Goal: Transaction & Acquisition: Purchase product/service

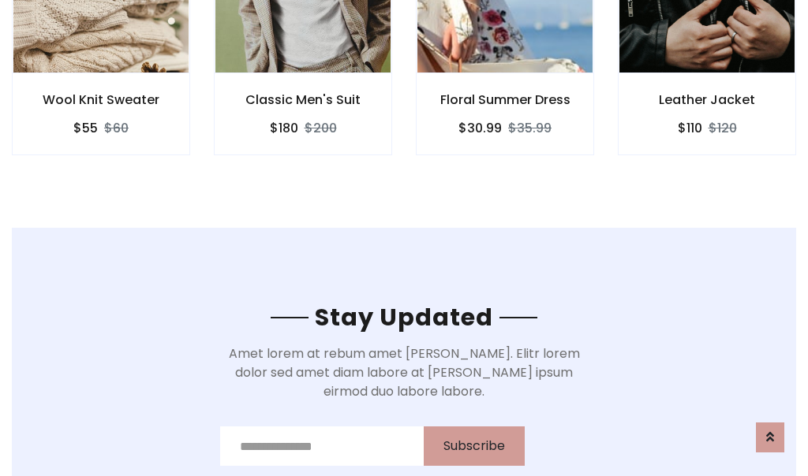
scroll to position [2376, 0]
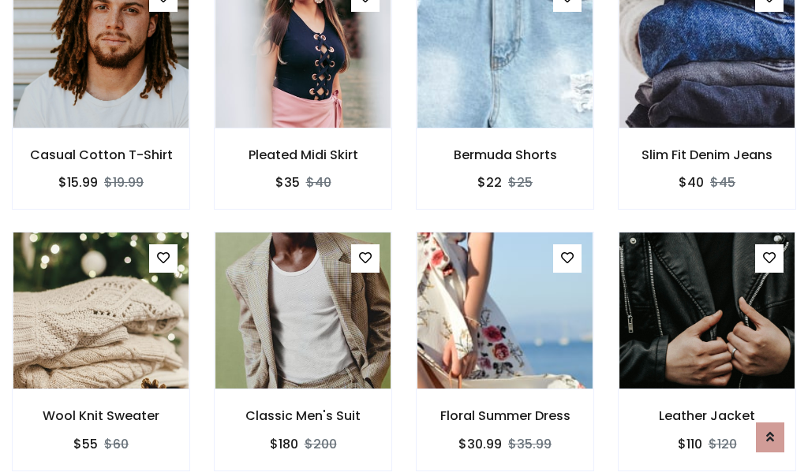
click at [404, 238] on div "Floral Summer Dress $30.99 $35.99" at bounding box center [505, 362] width 202 height 261
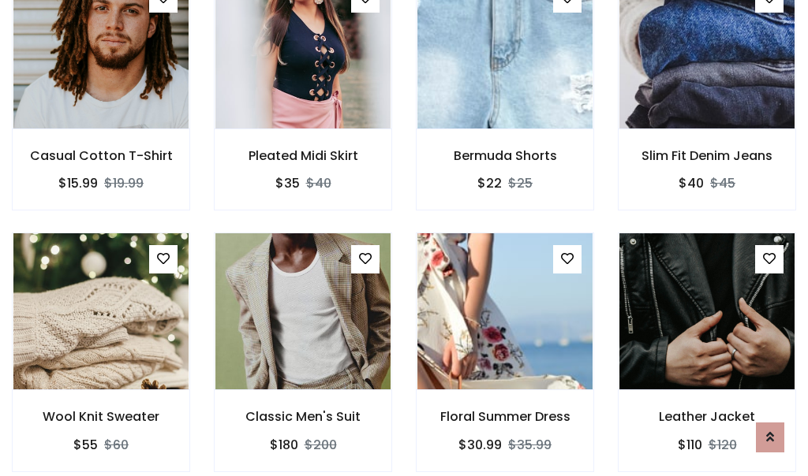
click at [404, 238] on div "Floral Summer Dress $30.99 $35.99" at bounding box center [505, 363] width 202 height 261
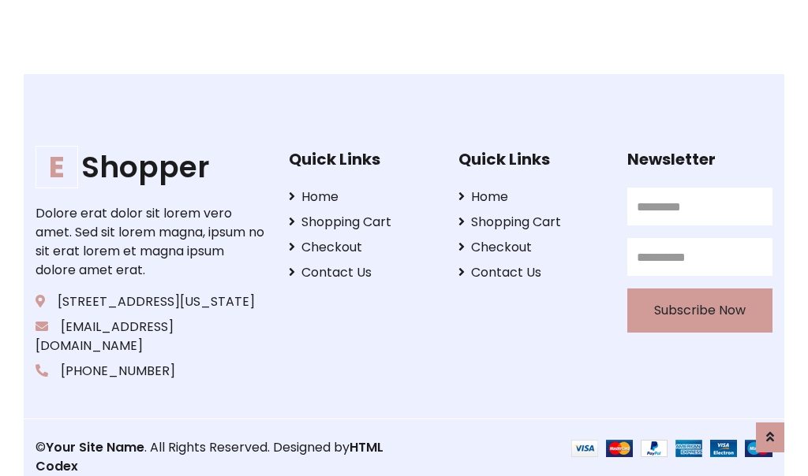
scroll to position [3003, 0]
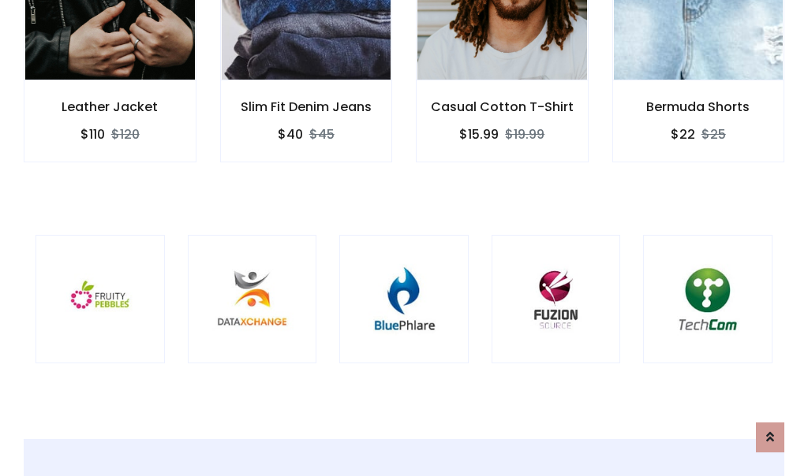
click at [404, 237] on div at bounding box center [403, 299] width 129 height 129
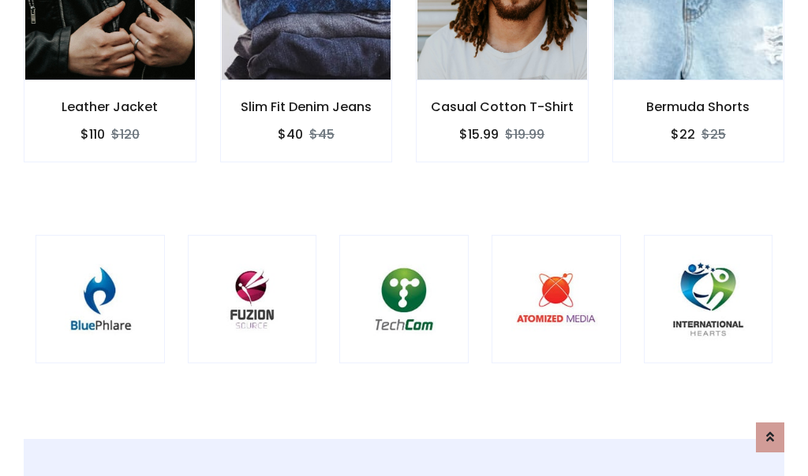
click at [404, 237] on div at bounding box center [403, 299] width 129 height 129
click at [404, 238] on div at bounding box center [403, 299] width 129 height 129
click at [404, 237] on div at bounding box center [403, 299] width 129 height 129
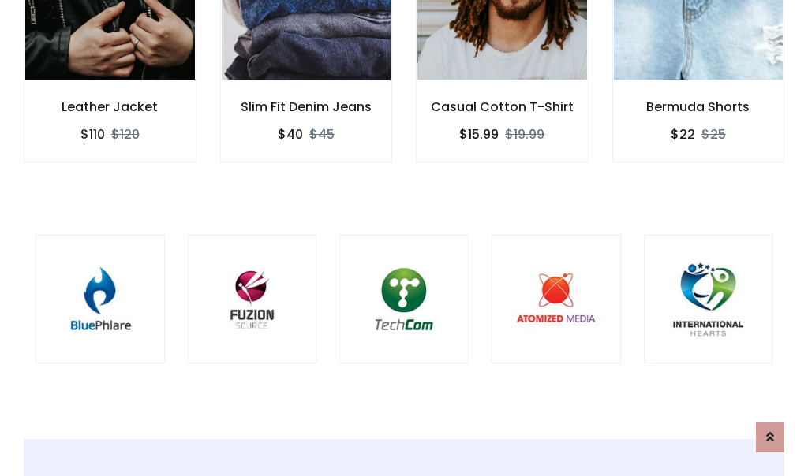
click at [404, 237] on div at bounding box center [403, 299] width 129 height 129
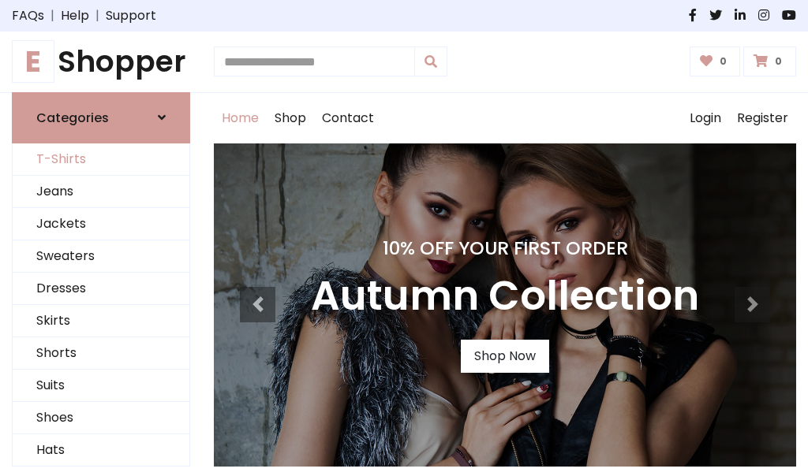
click at [101, 159] on link "T-Shirts" at bounding box center [101, 160] width 177 height 32
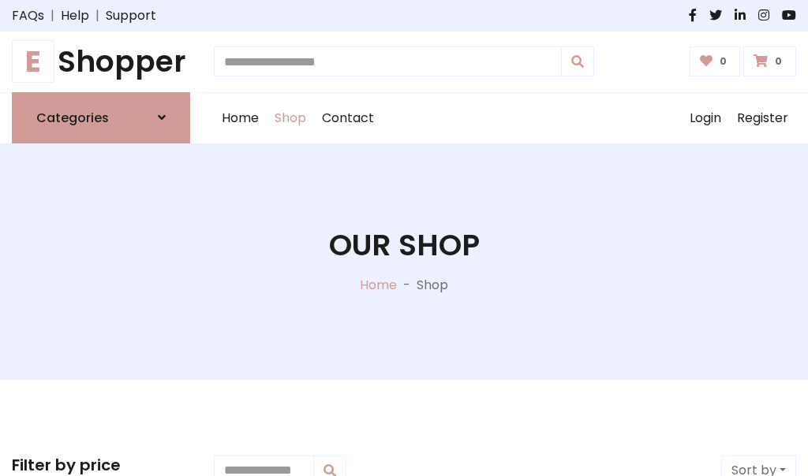
scroll to position [633, 0]
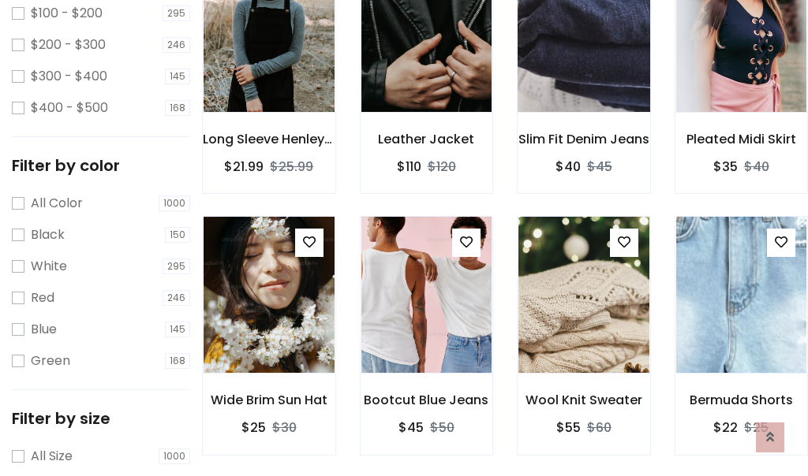
scroll to position [0, 0]
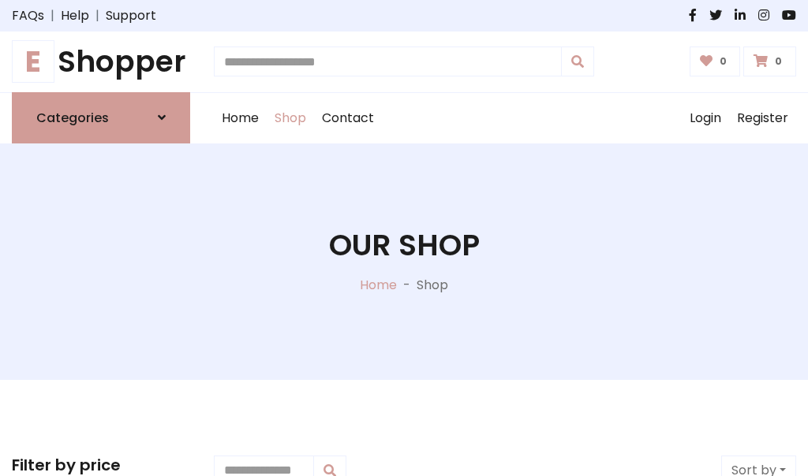
click at [101, 62] on h1 "E Shopper" at bounding box center [101, 61] width 178 height 35
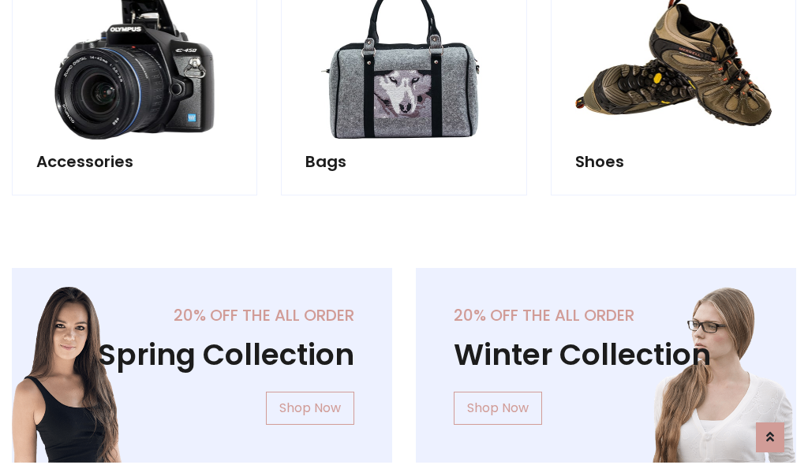
scroll to position [1533, 0]
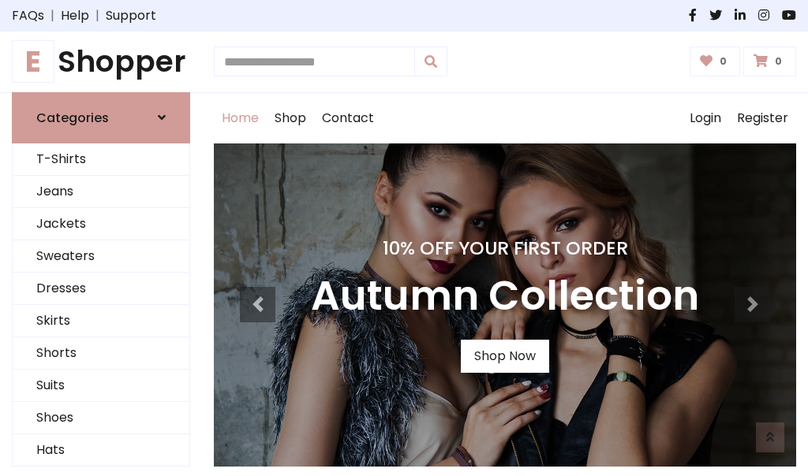
scroll to position [517, 0]
